Goal: Task Accomplishment & Management: Manage account settings

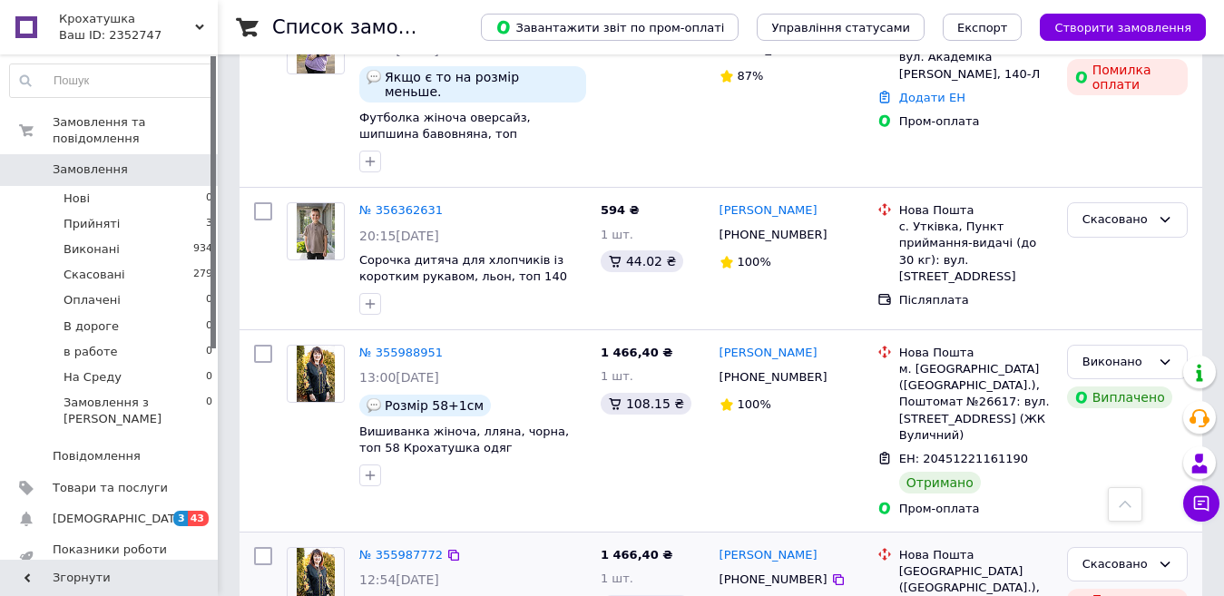
scroll to position [363, 0]
click at [200, 28] on use at bounding box center [199, 26] width 9 height 5
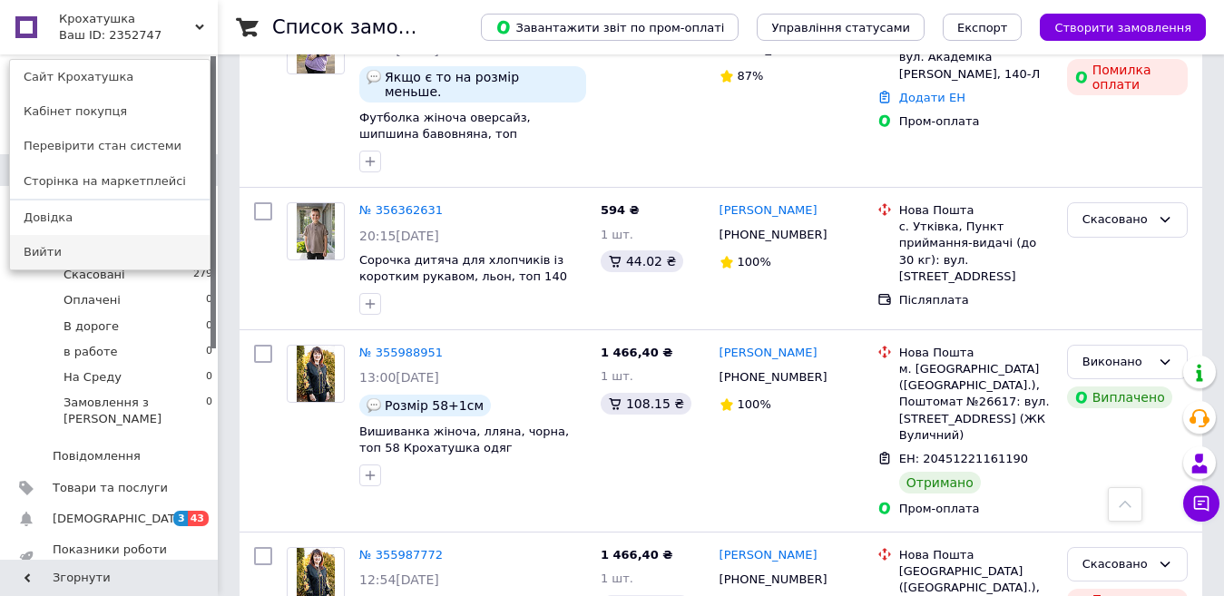
click at [44, 255] on link "Вийти" at bounding box center [110, 252] width 200 height 34
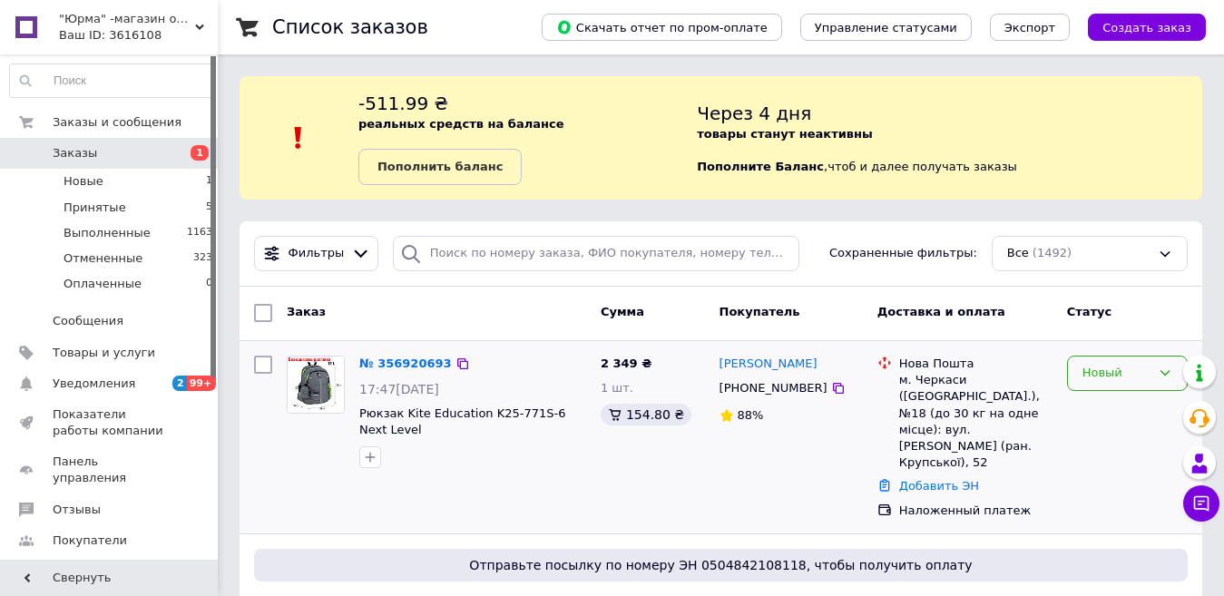
click at [1164, 372] on icon at bounding box center [1165, 373] width 15 height 15
click at [1097, 411] on li "Принят" at bounding box center [1127, 412] width 119 height 34
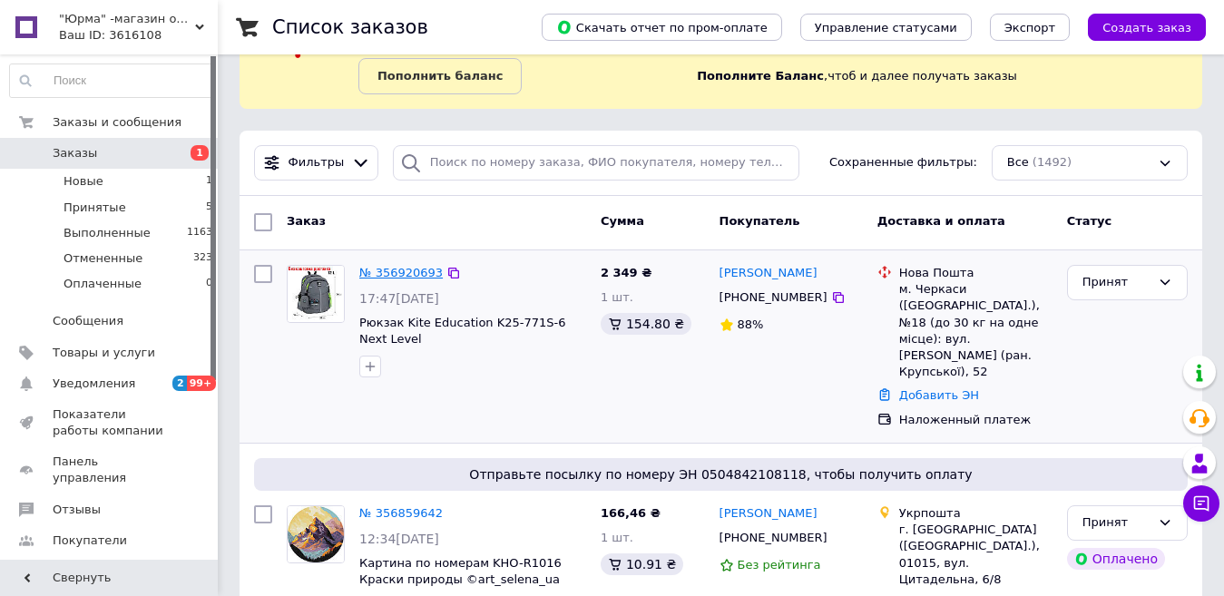
click at [419, 276] on link "№ 356920693" at bounding box center [400, 273] width 83 height 14
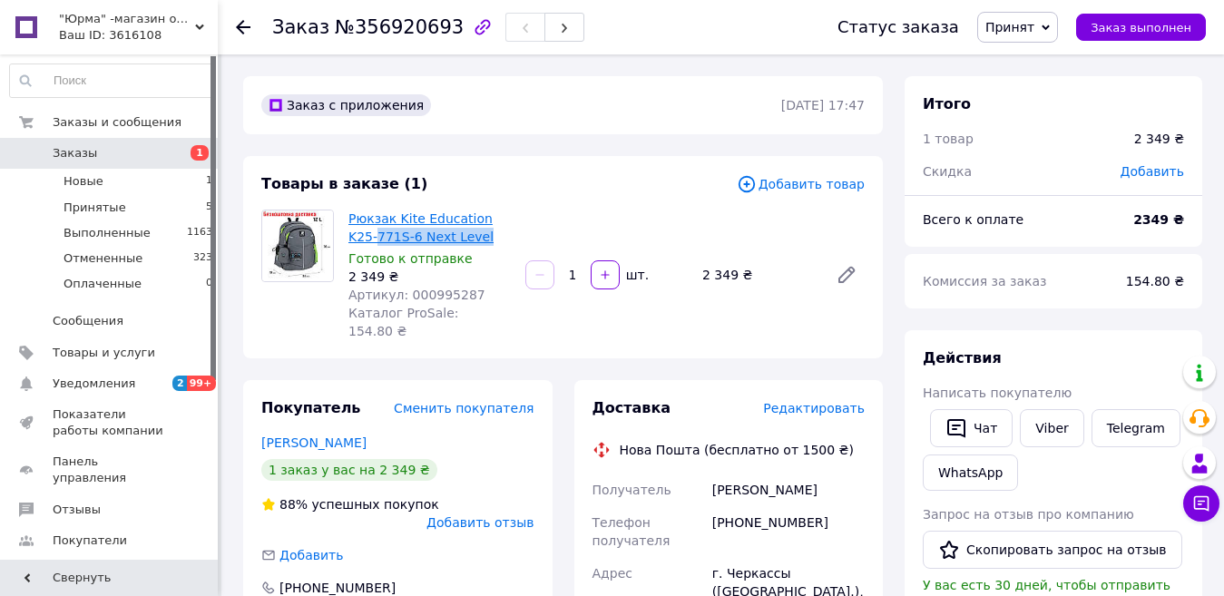
drag, startPoint x: 462, startPoint y: 240, endPoint x: 349, endPoint y: 239, distance: 112.5
click at [349, 239] on span "Рюкзак Kite Education K25-771S-6 Next Level" at bounding box center [429, 228] width 162 height 36
copy link "771S-6 Next Level"
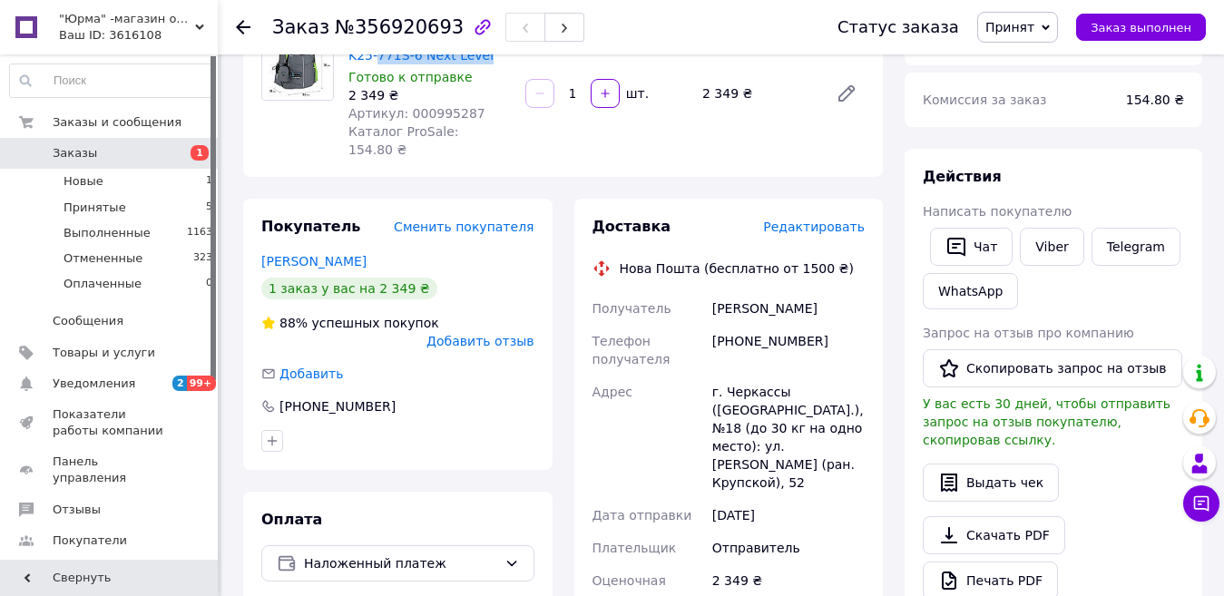
scroll to position [91, 0]
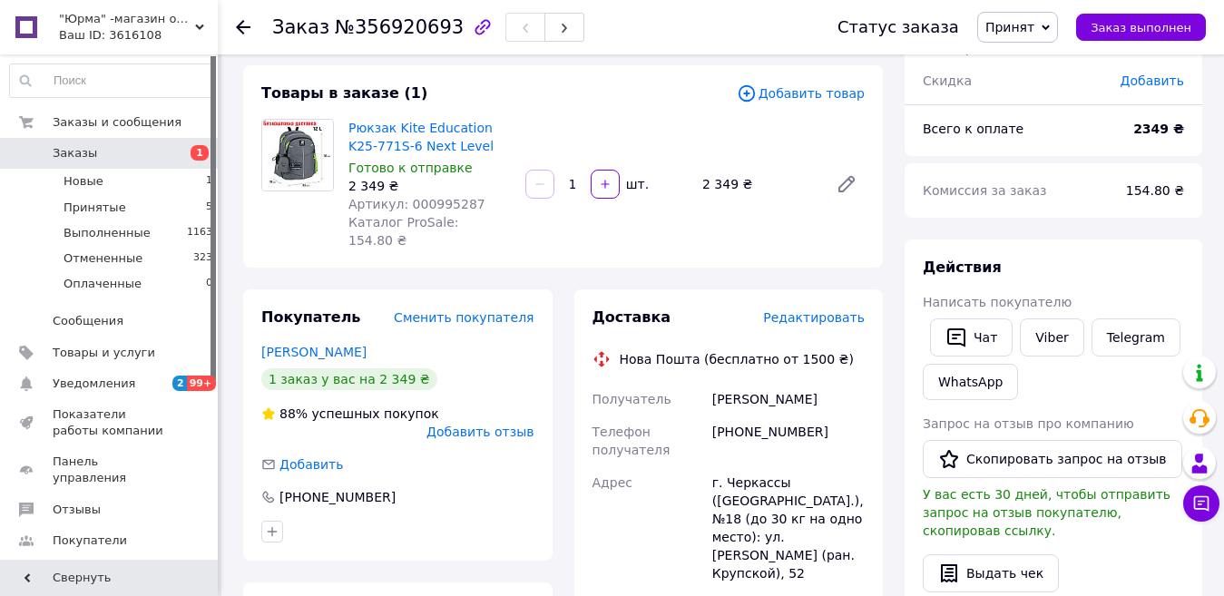
click at [830, 223] on div "Рюкзак Kite Education K25-771S-6 Next Level Готово к отправке 2 349 ₴ Артикул: …" at bounding box center [606, 184] width 531 height 138
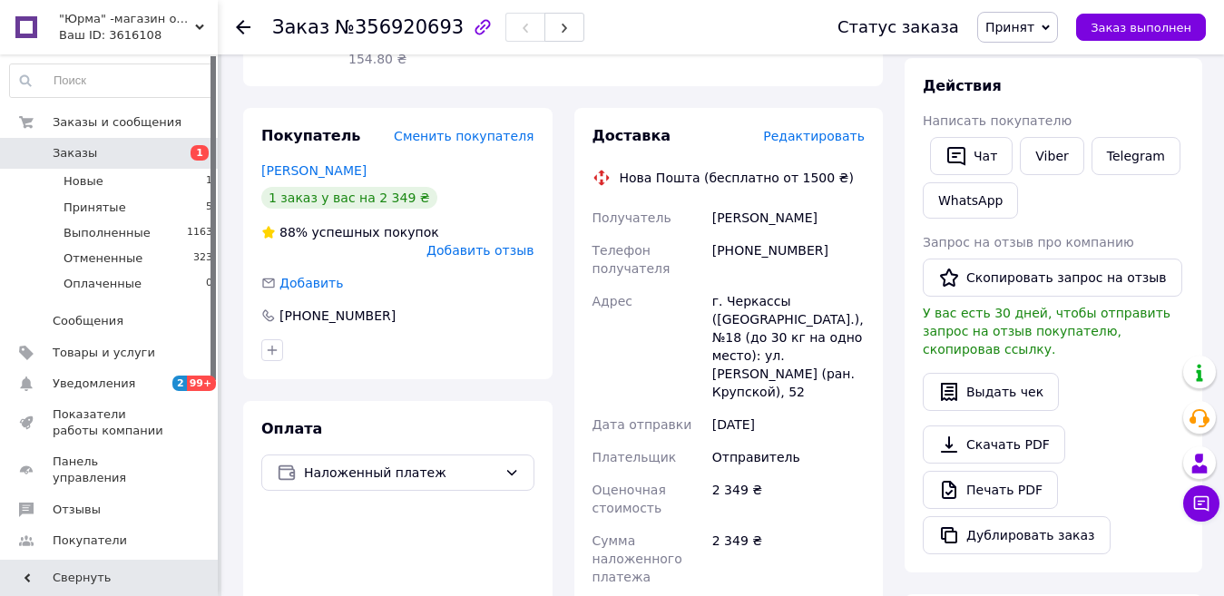
click at [243, 30] on icon at bounding box center [243, 27] width 15 height 15
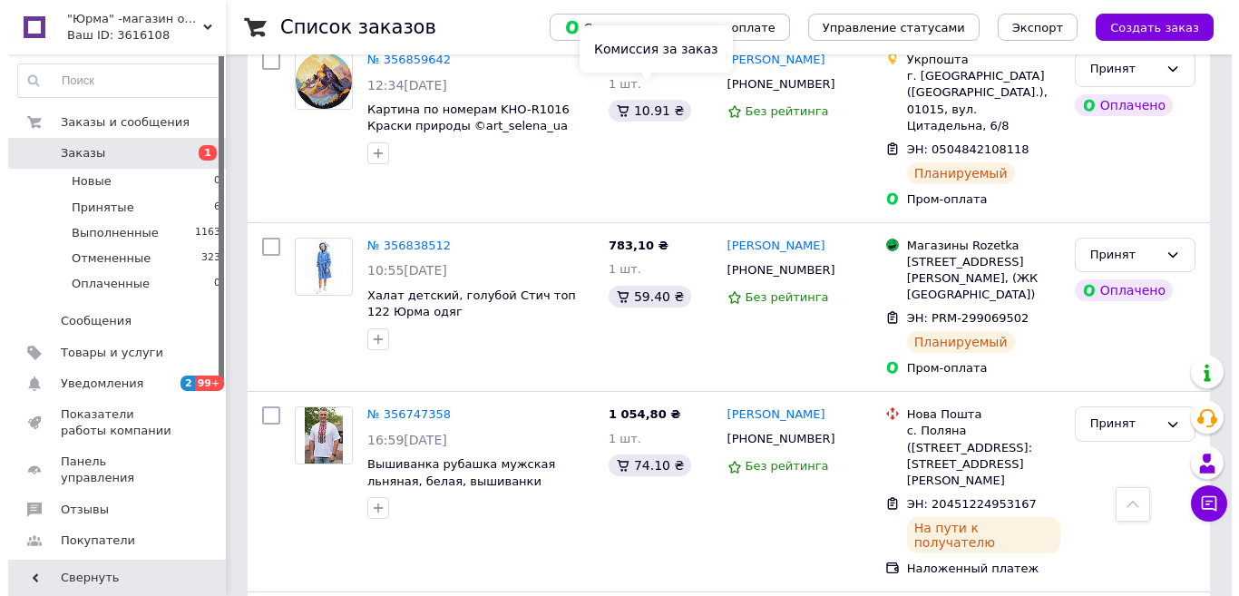
scroll to position [91, 0]
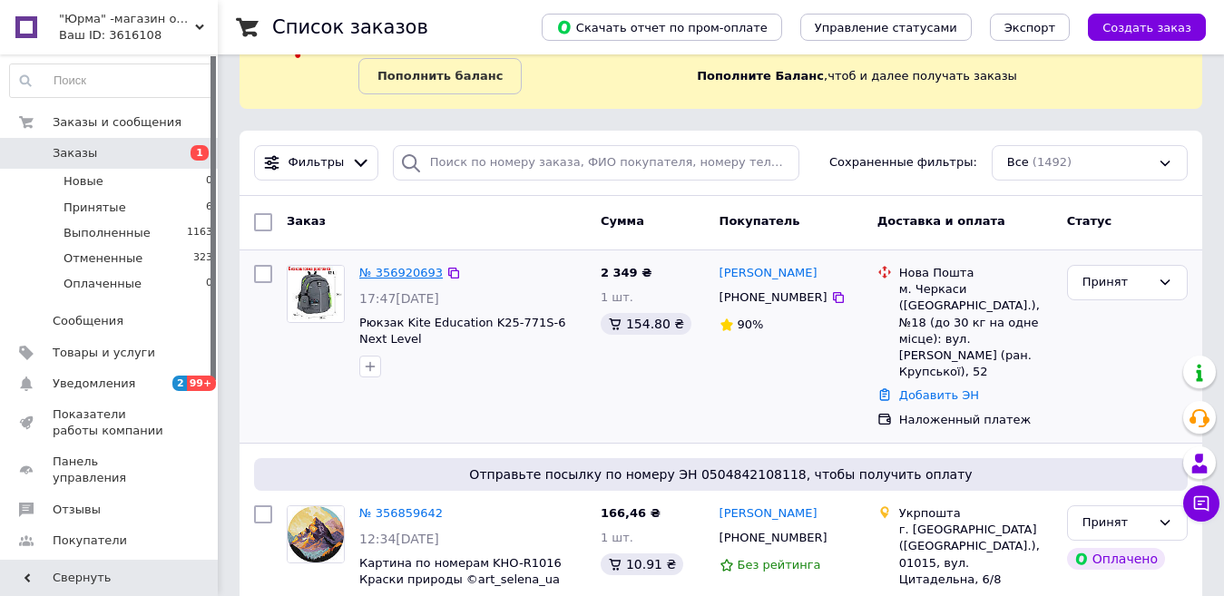
click at [396, 272] on link "№ 356920693" at bounding box center [400, 273] width 83 height 14
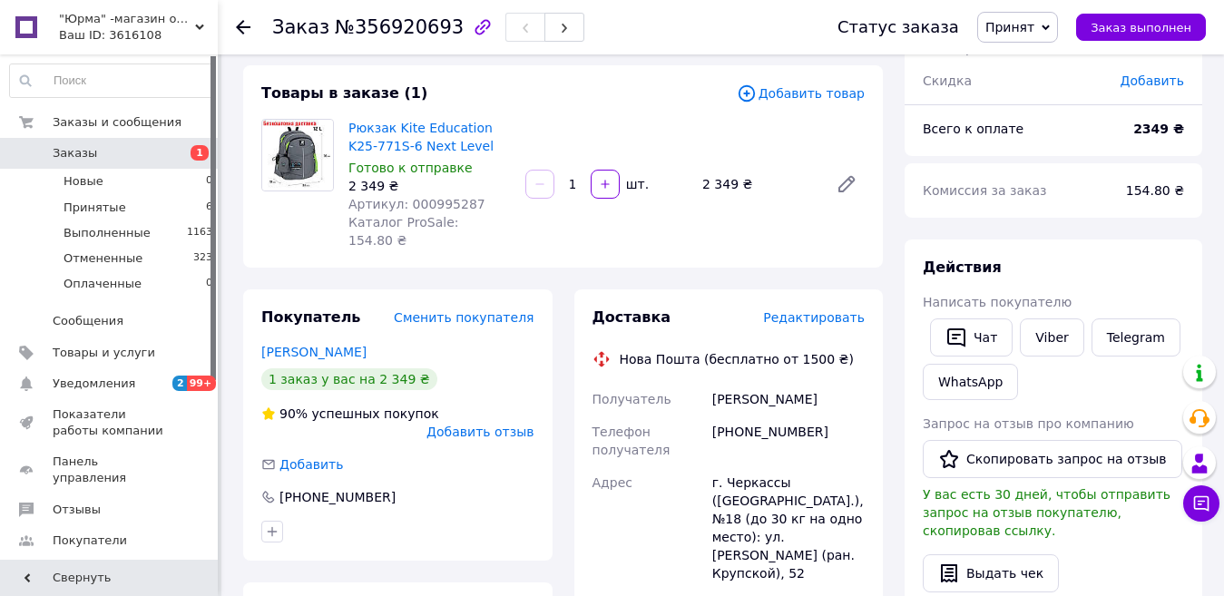
click at [846, 310] on span "Редактировать" at bounding box center [814, 317] width 102 height 15
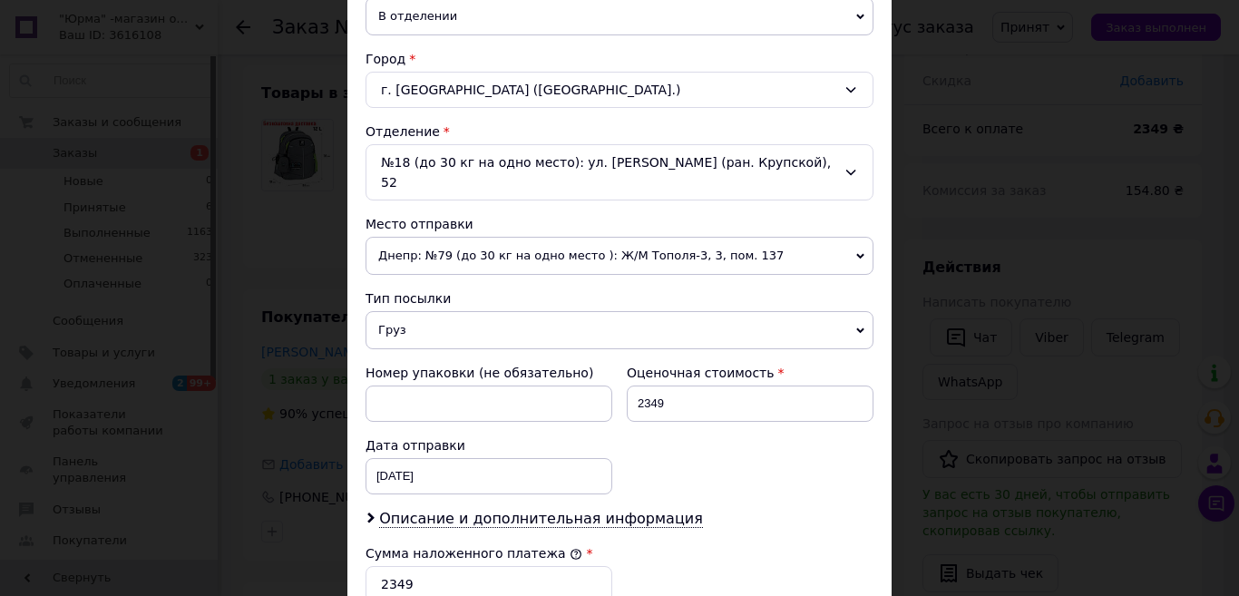
scroll to position [363, 0]
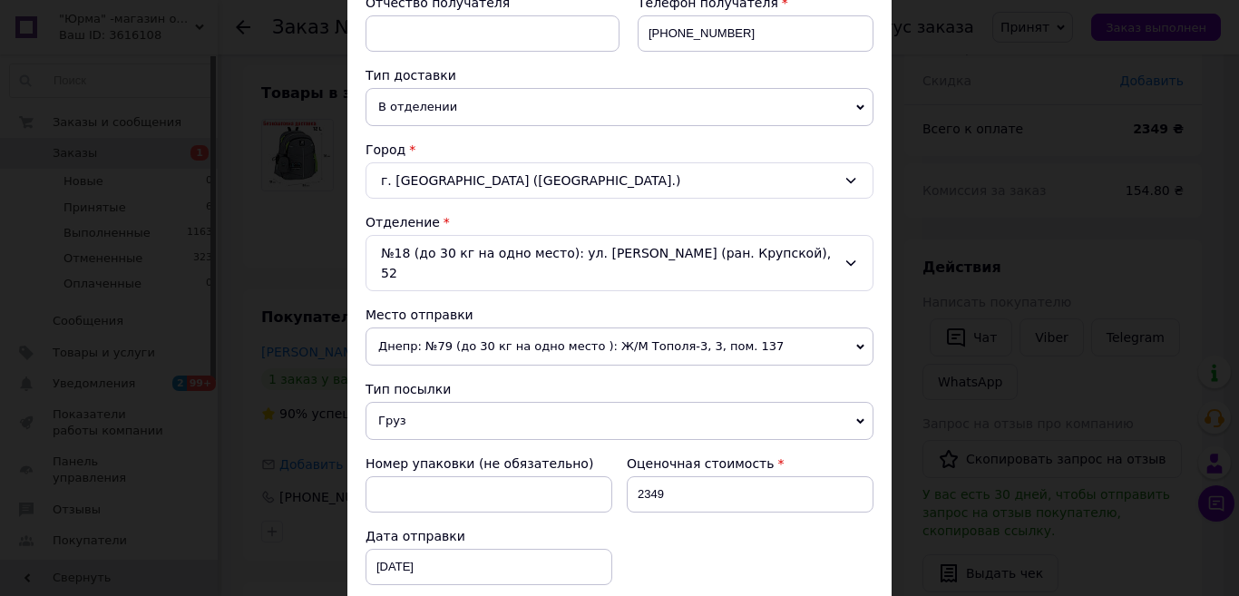
click at [854, 341] on span "Днепр: №79 (до 30 кг на одно место ): Ж/М Тополя-3, 3, пом. 137" at bounding box center [620, 347] width 508 height 38
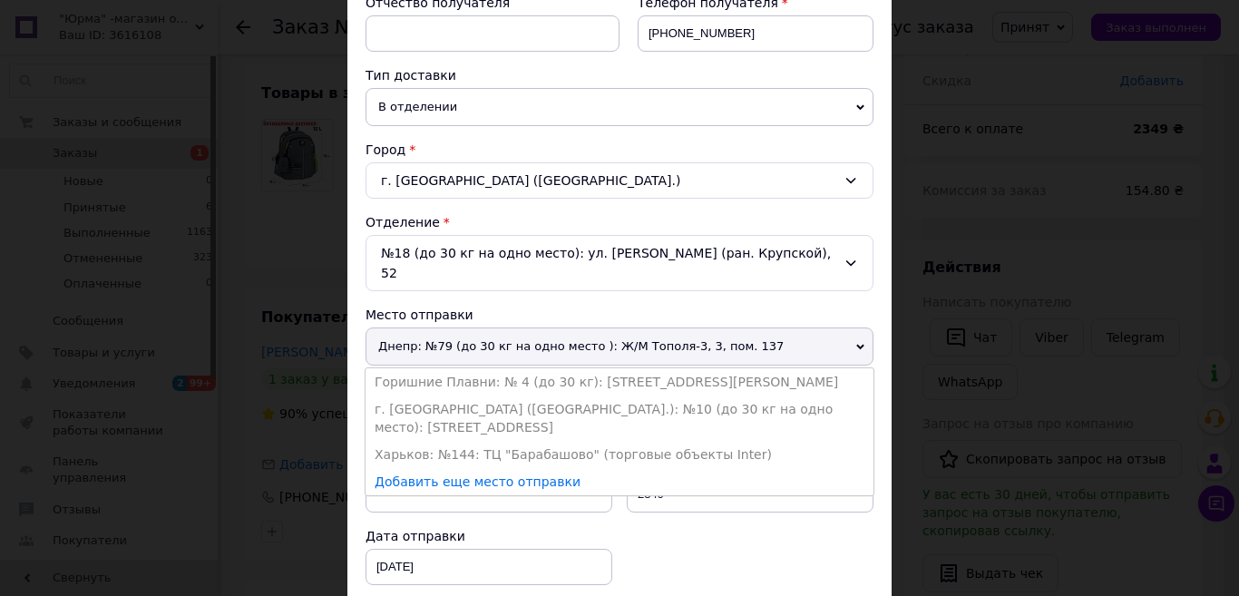
click at [494, 406] on li "г. [GEOGRAPHIC_DATA] ([GEOGRAPHIC_DATA].): №10 (до 30 кг на одно место): [STREE…" at bounding box center [620, 418] width 508 height 45
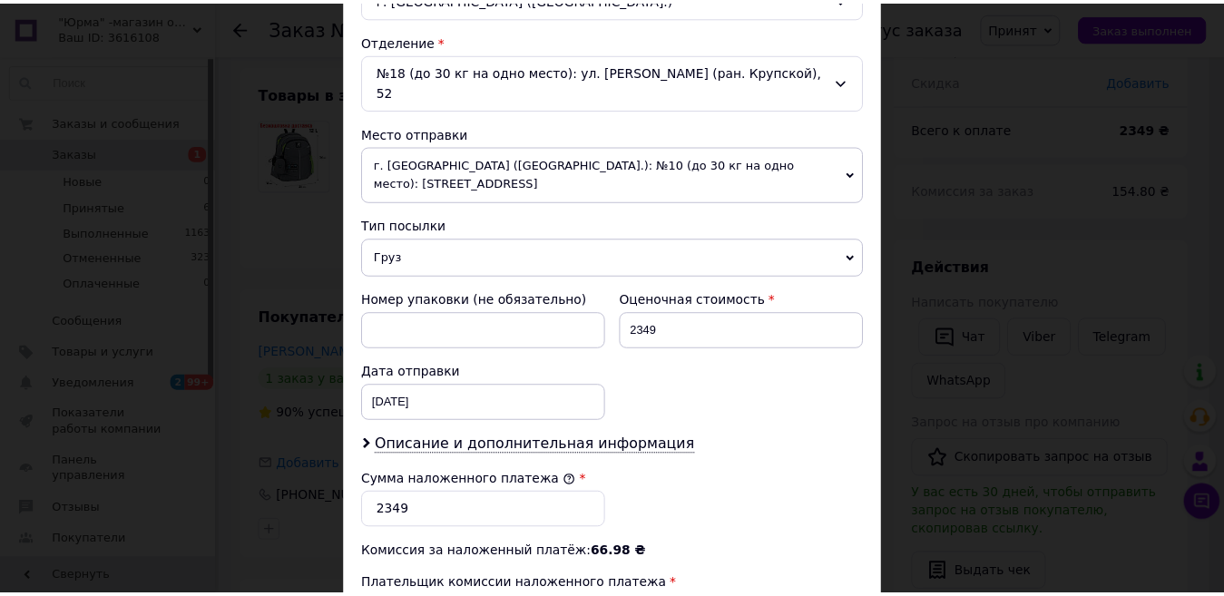
scroll to position [808, 0]
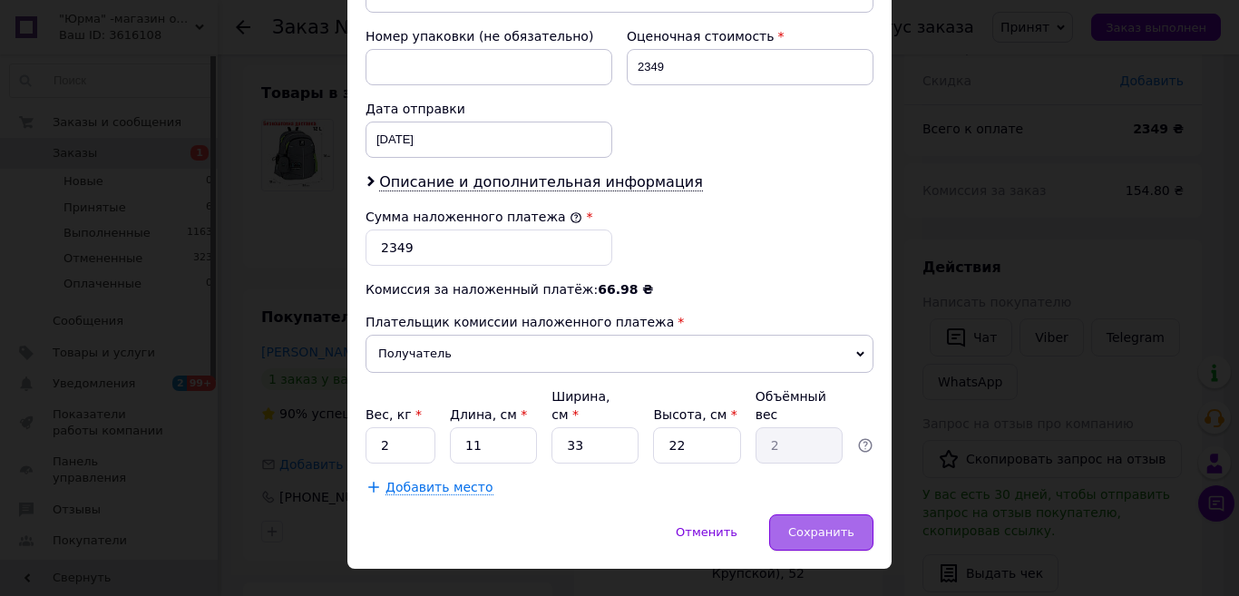
click at [838, 514] on div "Сохранить" at bounding box center [821, 532] width 104 height 36
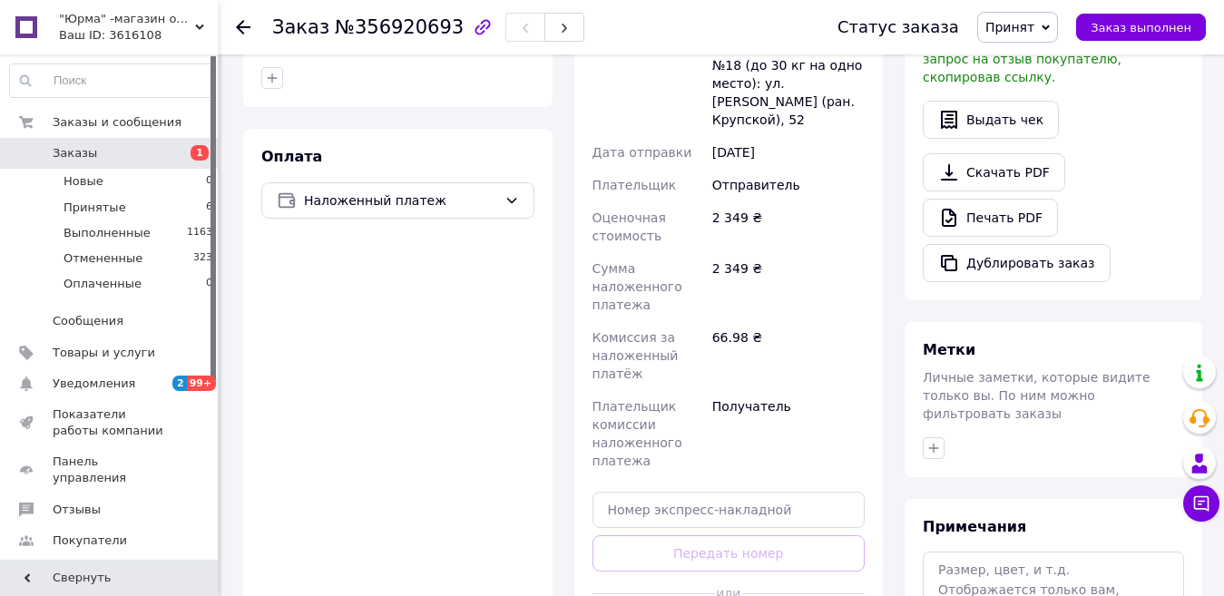
scroll to position [726, 0]
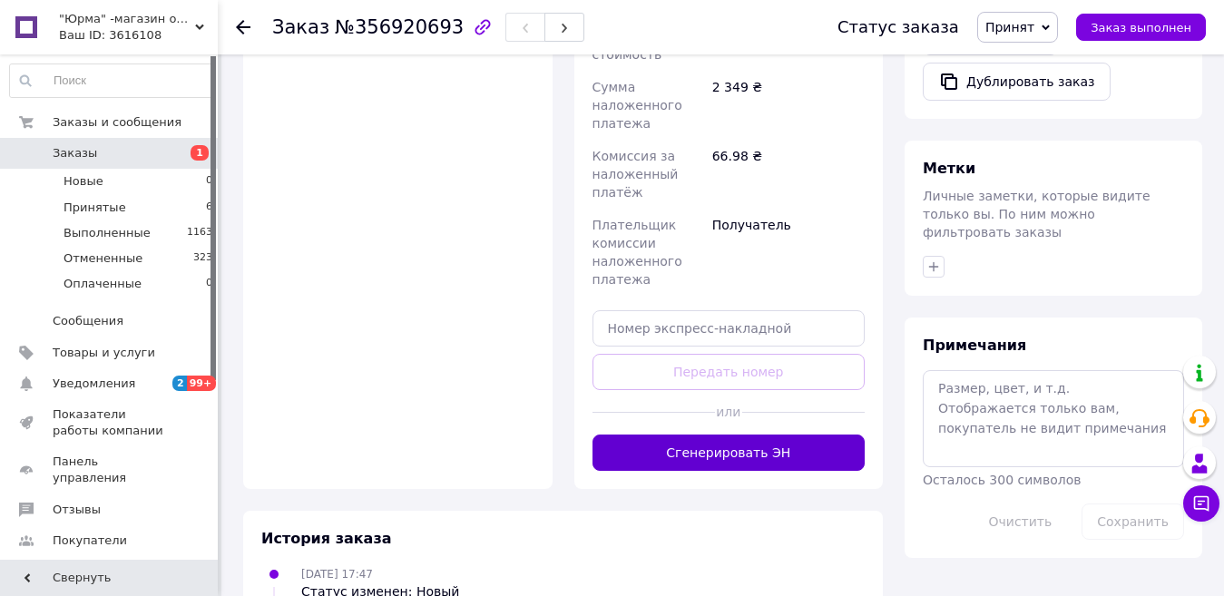
click at [728, 435] on button "Сгенерировать ЭН" at bounding box center [728, 453] width 273 height 36
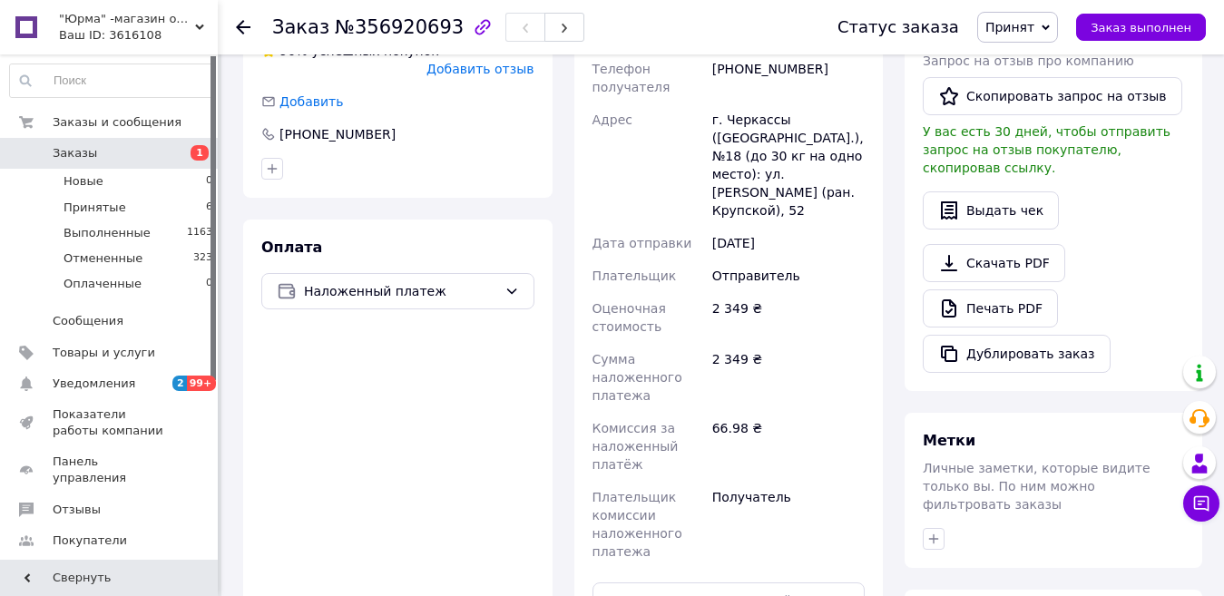
scroll to position [272, 0]
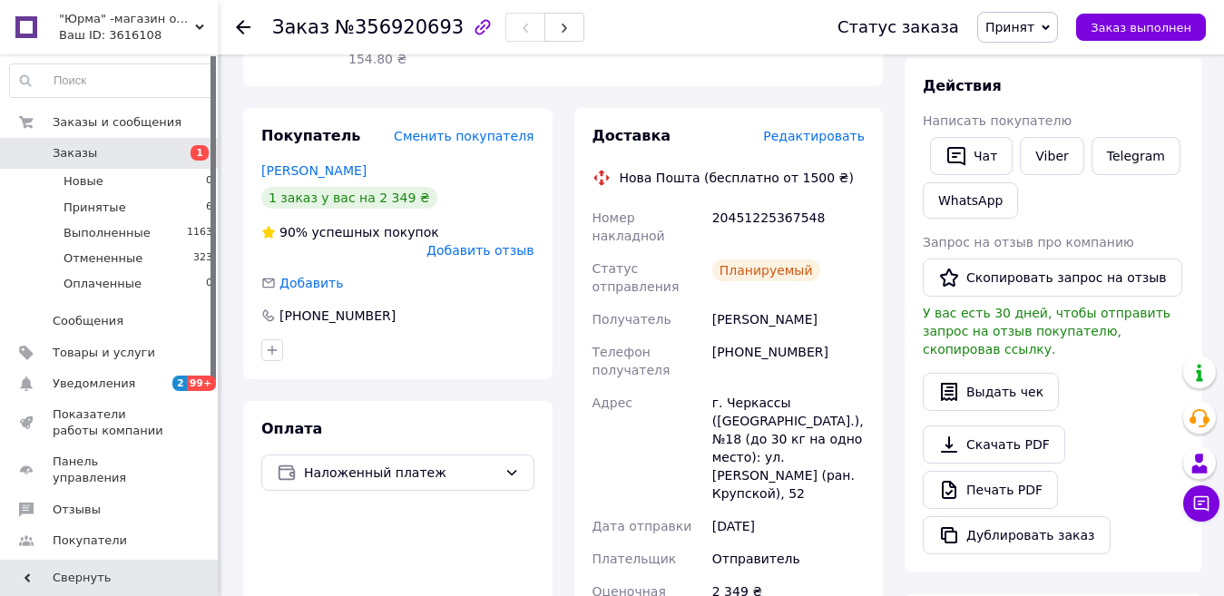
click at [817, 201] on div "20451225367548" at bounding box center [789, 226] width 160 height 51
drag, startPoint x: 817, startPoint y: 200, endPoint x: 768, endPoint y: 207, distance: 49.5
click at [768, 207] on div "20451225367548" at bounding box center [789, 226] width 160 height 51
copy div "20451225367548"
